Goal: Information Seeking & Learning: Learn about a topic

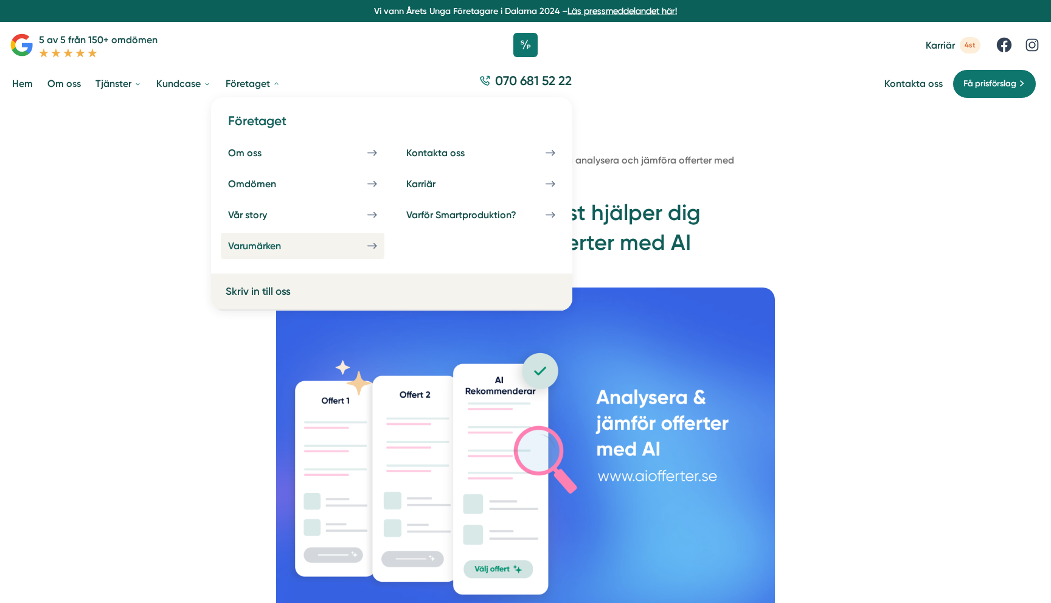
click at [268, 245] on div "Varumärken" at bounding box center [269, 246] width 82 height 12
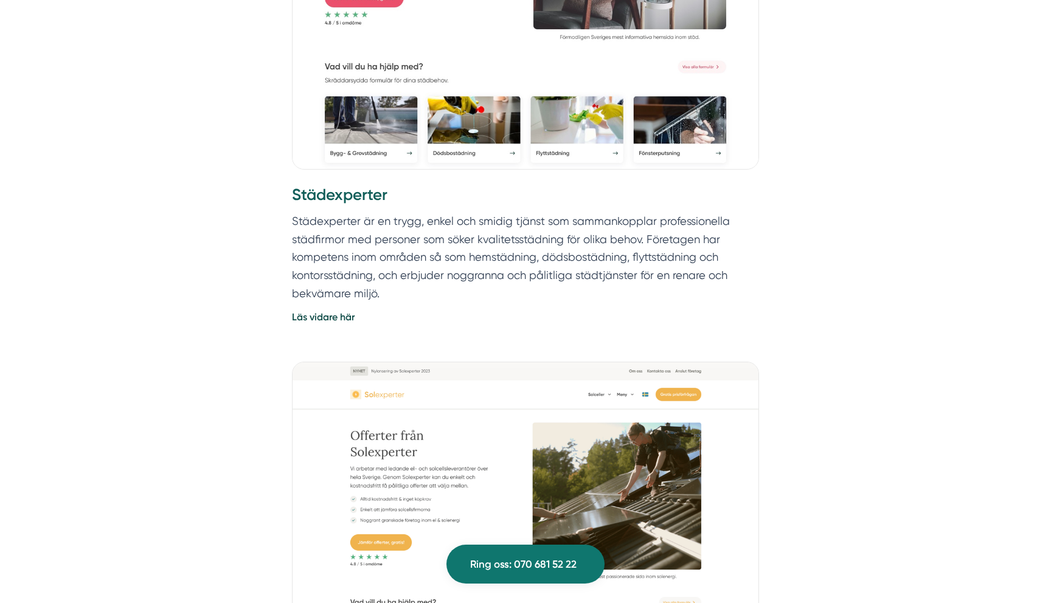
scroll to position [1962, 0]
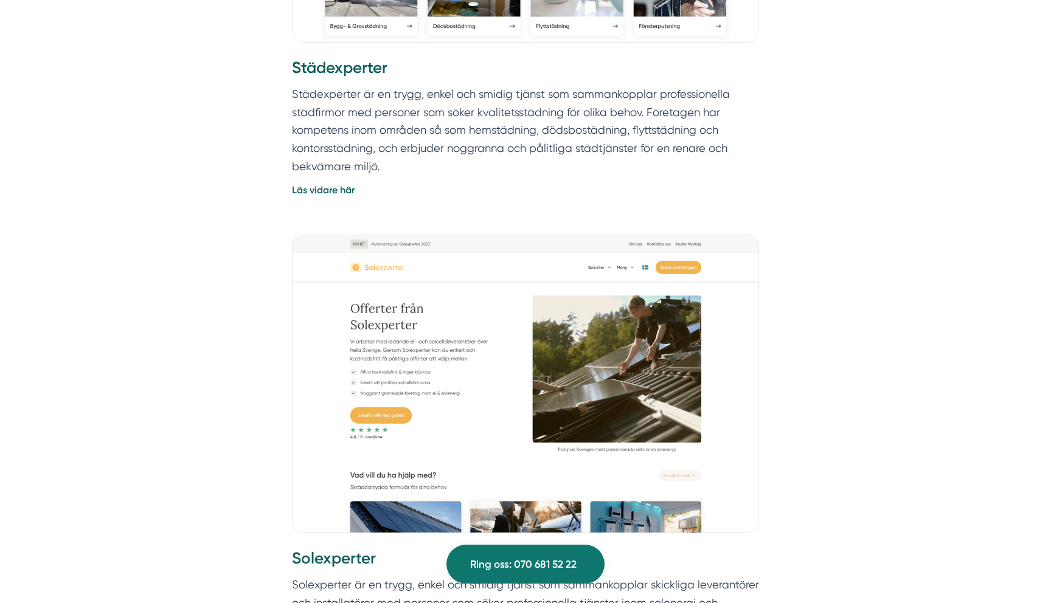
click at [338, 70] on h3 "Städexperter" at bounding box center [525, 71] width 467 height 28
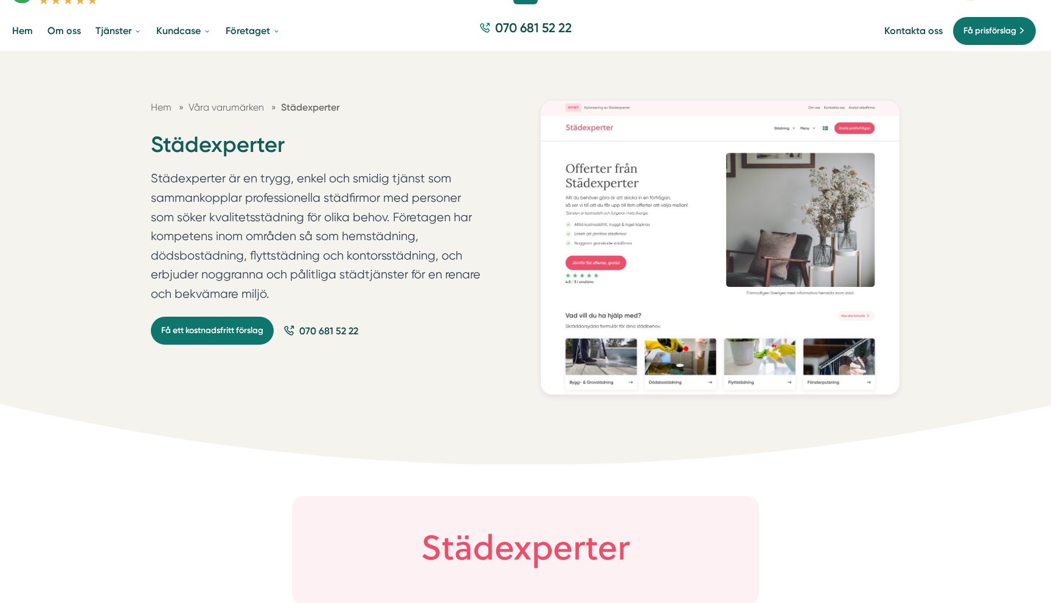
scroll to position [56, 0]
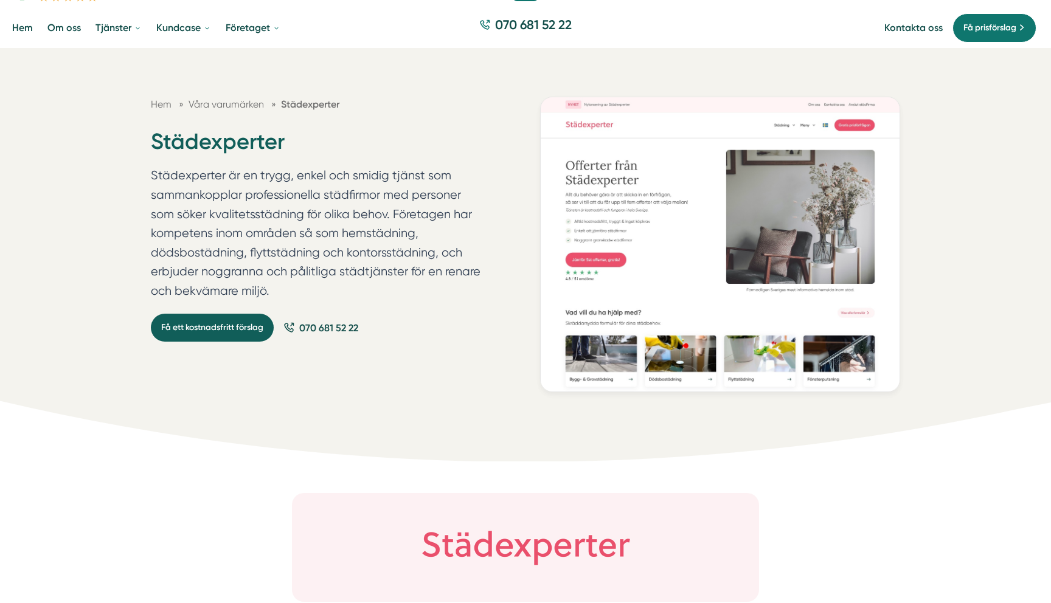
click at [191, 331] on link "Få ett kostnadsfritt förslag" at bounding box center [212, 328] width 123 height 28
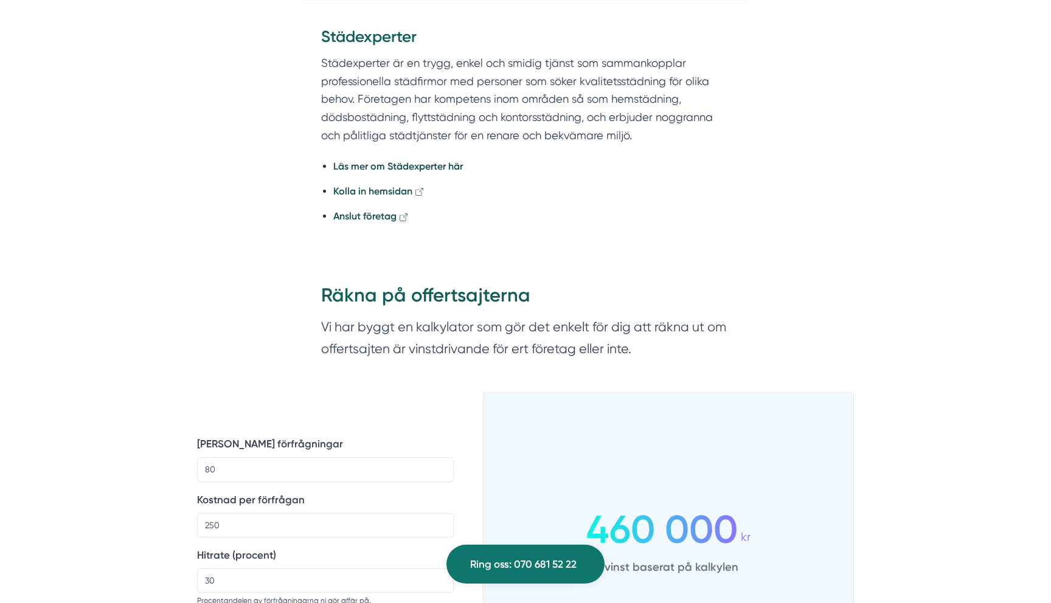
scroll to position [676, 0]
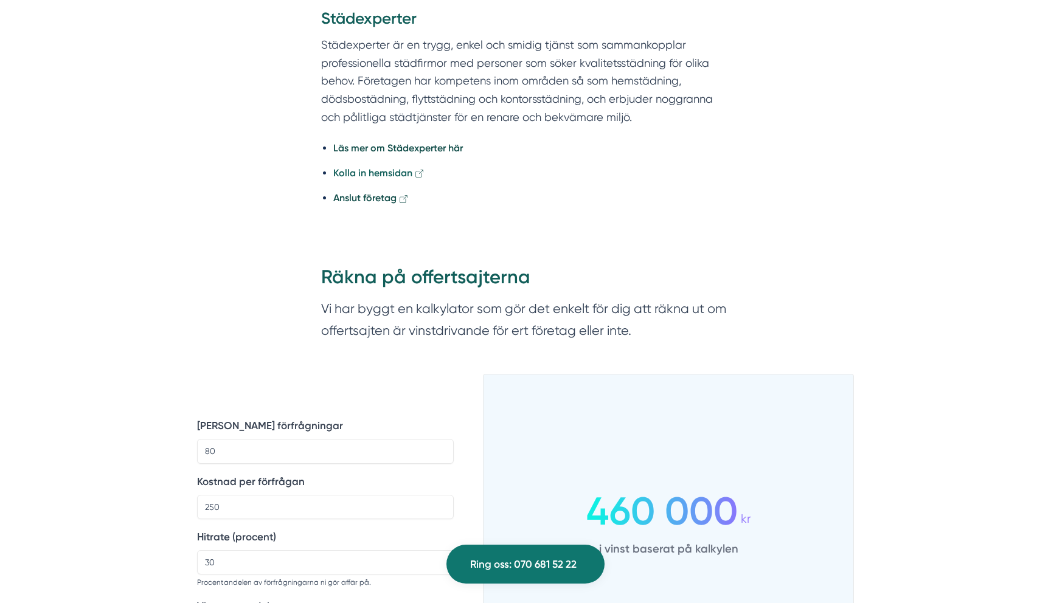
click at [384, 177] on strong "Kolla in hemsidan" at bounding box center [372, 173] width 79 height 12
